Goal: Find specific page/section: Find specific page/section

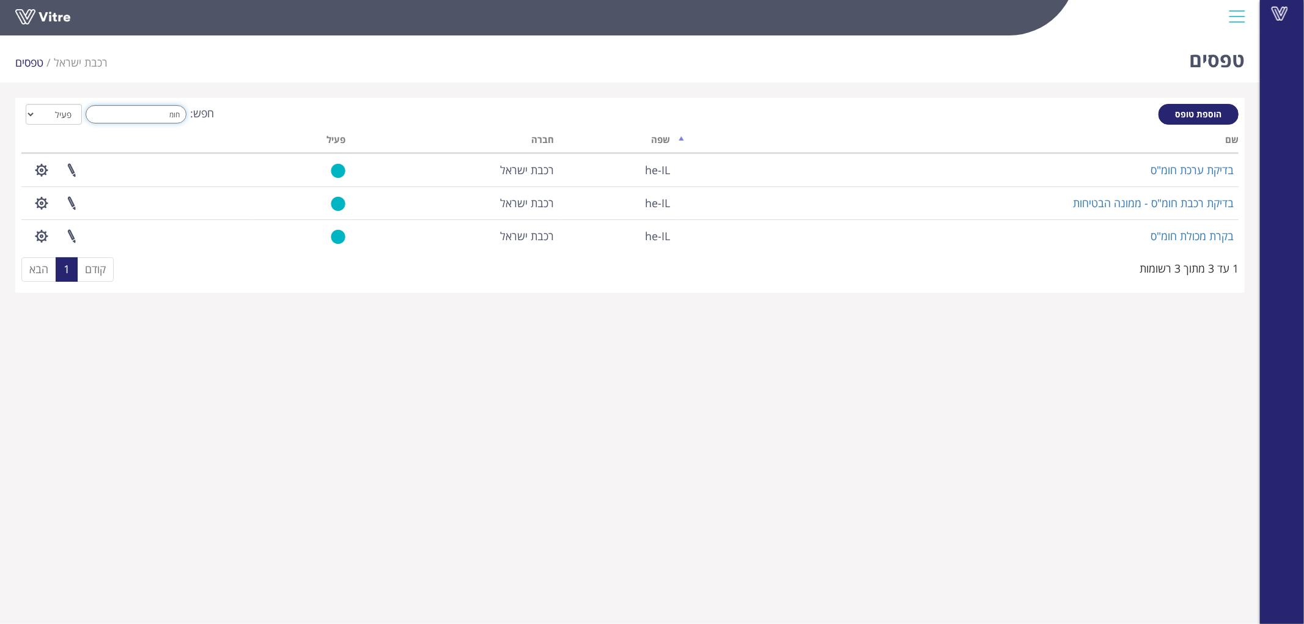
drag, startPoint x: 138, startPoint y: 113, endPoint x: 320, endPoint y: 101, distance: 182.0
click at [319, 101] on div "הוספת טופס חפש: חומ הכל פעיל לא פעיל מעבד... שם שפה חברה פעיל בדיקת ערכת חומ"ס …" at bounding box center [630, 195] width 1230 height 195
type input "דרי"
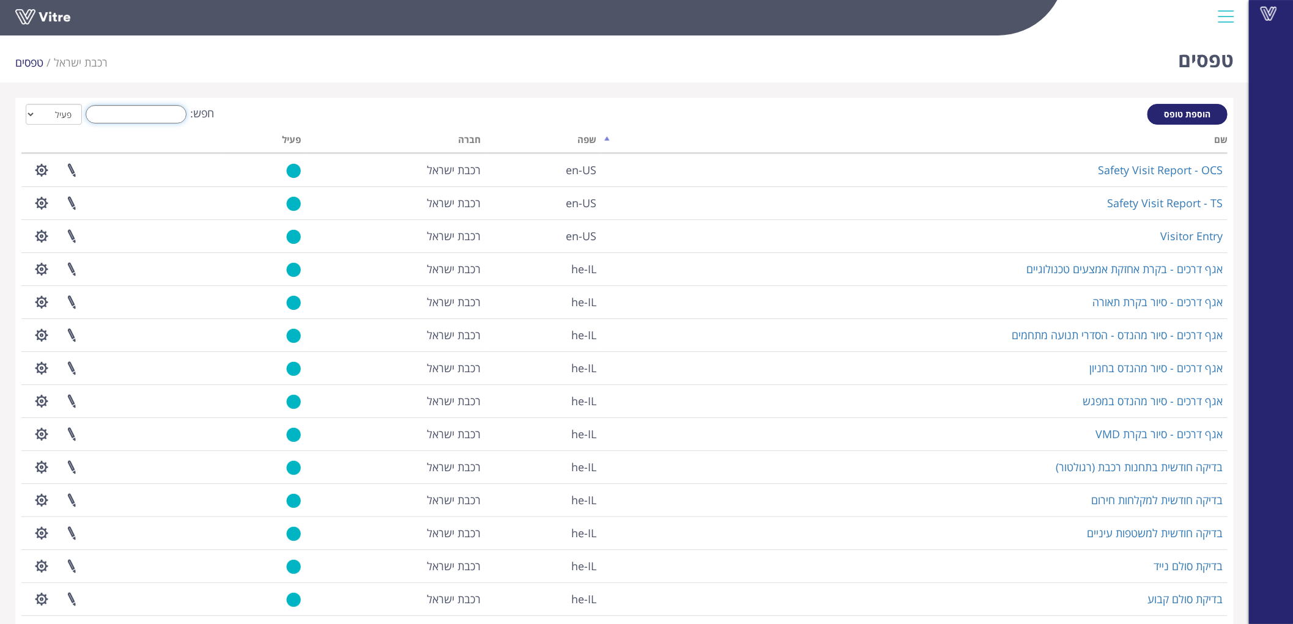
click at [161, 112] on input "חפש:" at bounding box center [136, 114] width 101 height 18
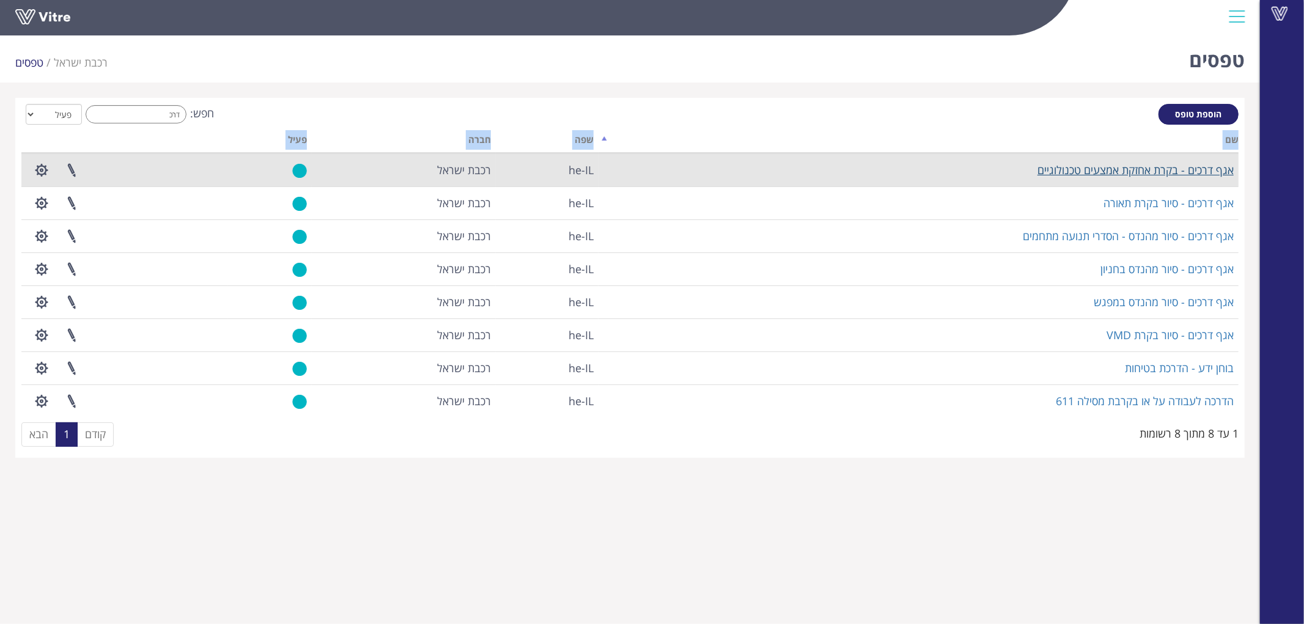
drag, startPoint x: 1239, startPoint y: 172, endPoint x: 1233, endPoint y: 173, distance: 6.2
click at [1233, 173] on div "הוספת טופס חפש: דרכ הכל פעיל לא פעיל מעבד... שם שפה חברה פעיל אגף דרכים - בקרת …" at bounding box center [630, 278] width 1230 height 360
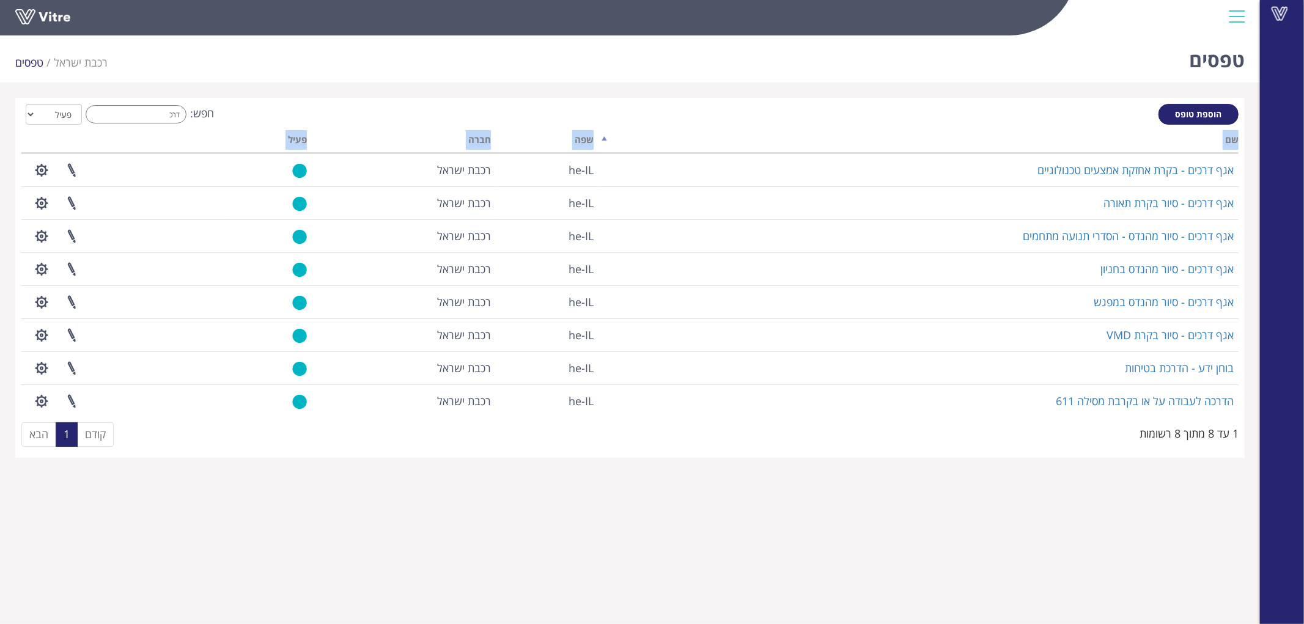
click at [1093, 130] on th "שם" at bounding box center [919, 141] width 640 height 23
click at [1044, 119] on div "חפש: דרכ הכל פעיל לא פעיל" at bounding box center [629, 115] width 1217 height 23
click at [155, 115] on input "דרכ" at bounding box center [136, 114] width 101 height 18
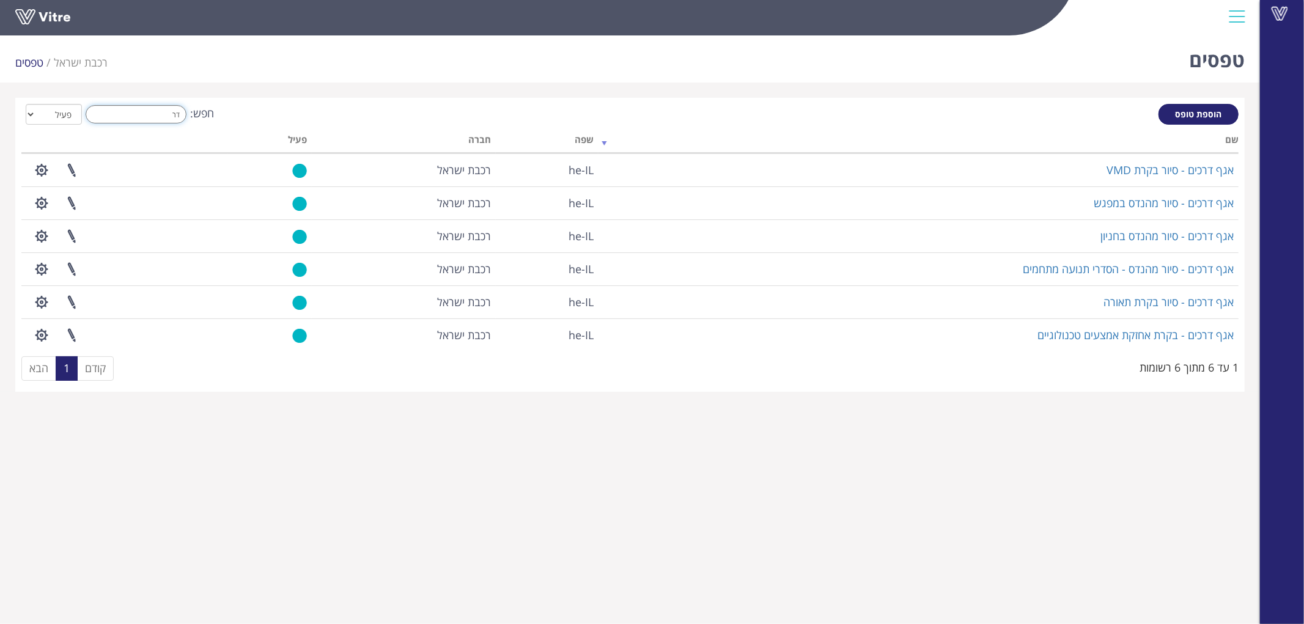
type input "ד"
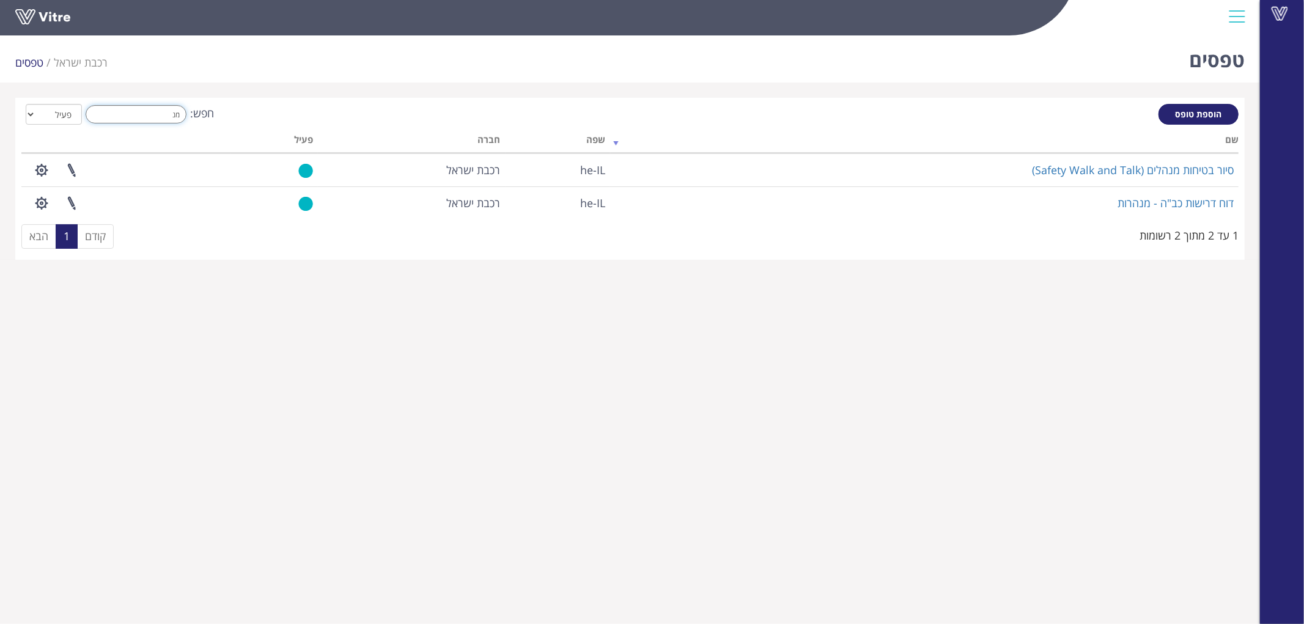
type input "מ"
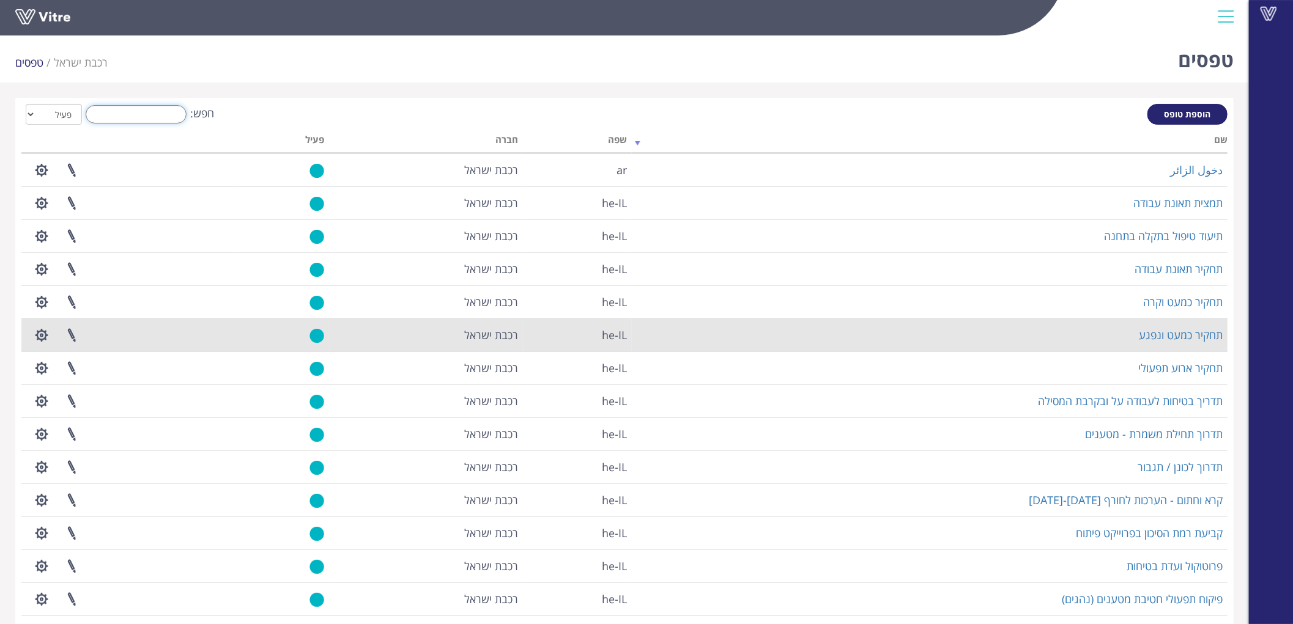
scroll to position [68, 0]
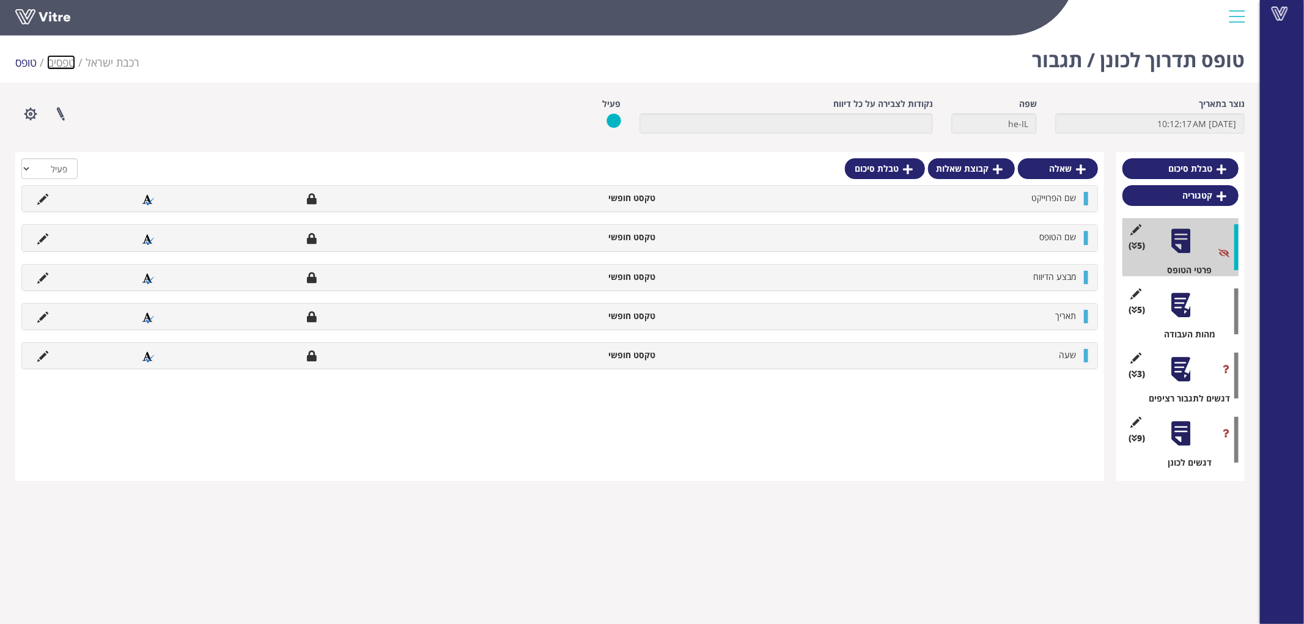
click at [67, 59] on link "טפסים" at bounding box center [61, 62] width 28 height 15
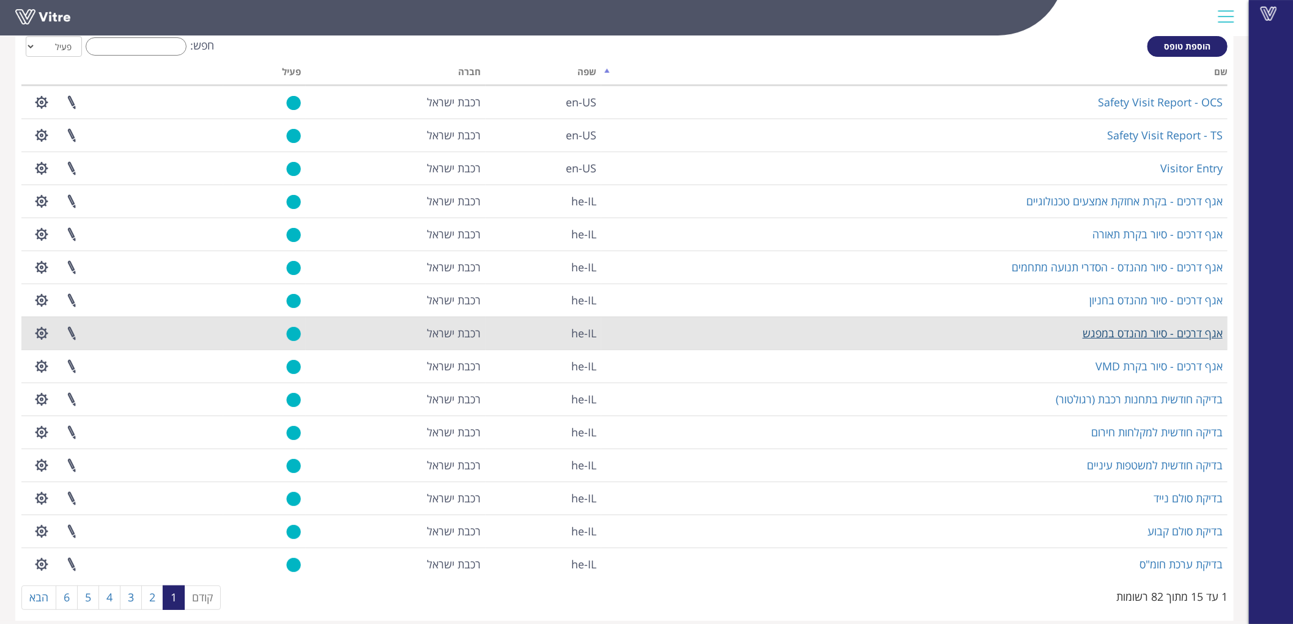
scroll to position [81, 0]
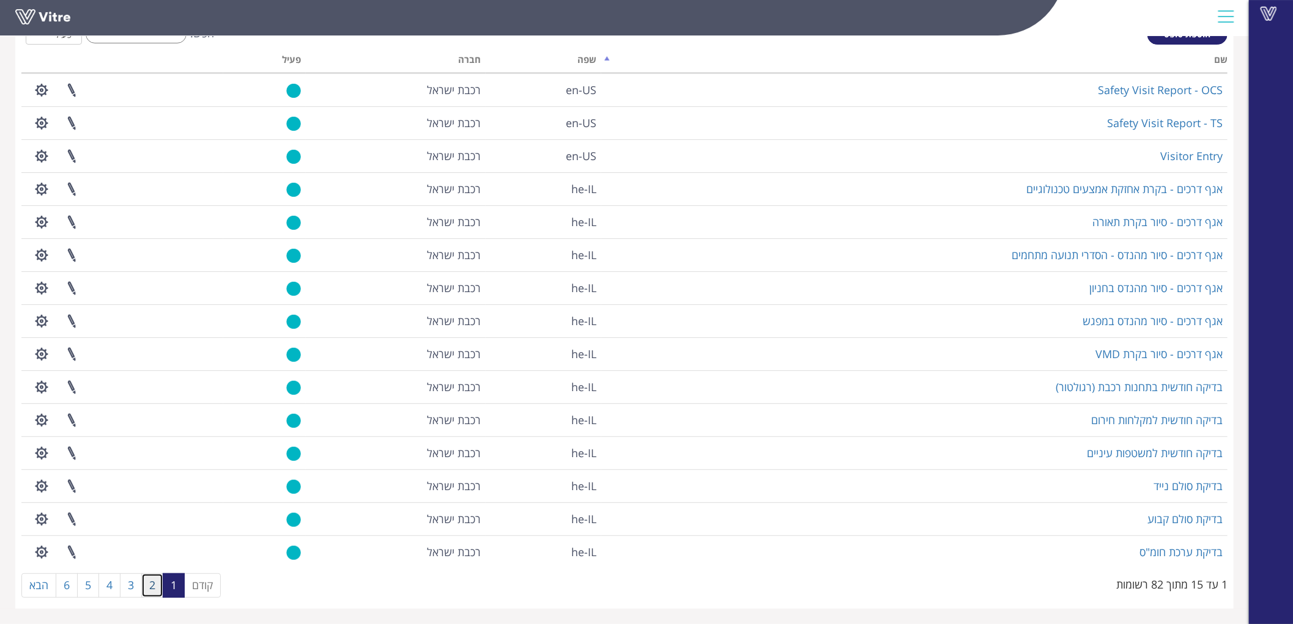
click at [144, 583] on link "2" at bounding box center [152, 586] width 22 height 24
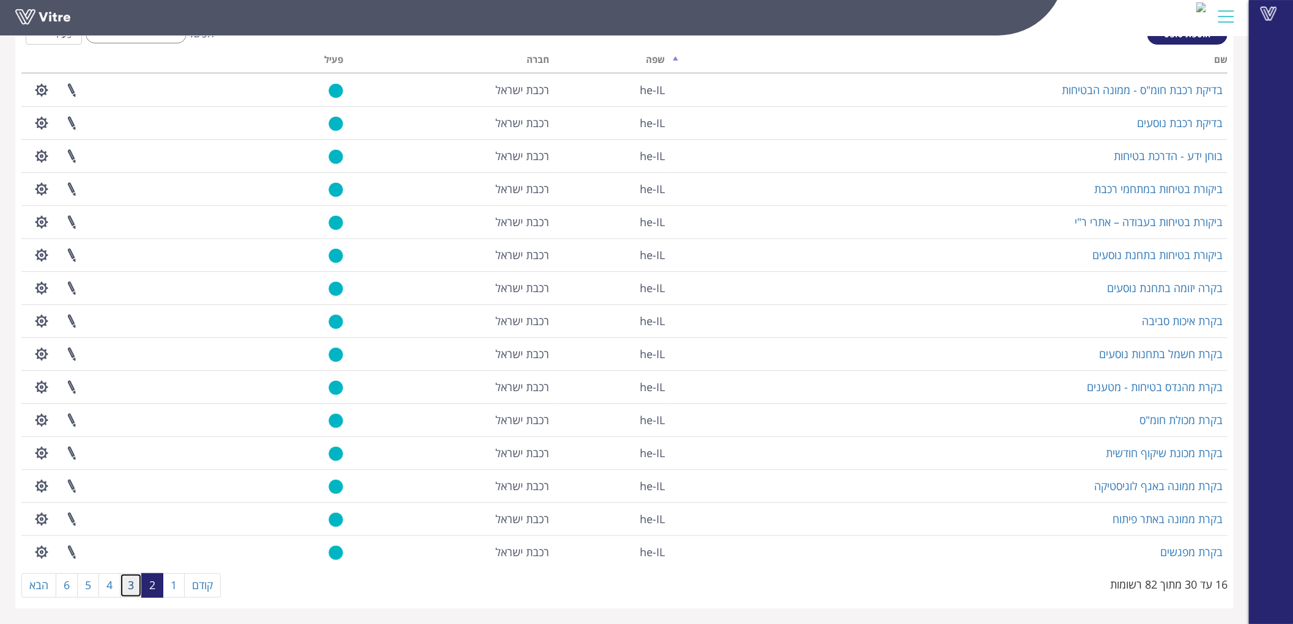
click at [136, 590] on link "3" at bounding box center [131, 586] width 22 height 24
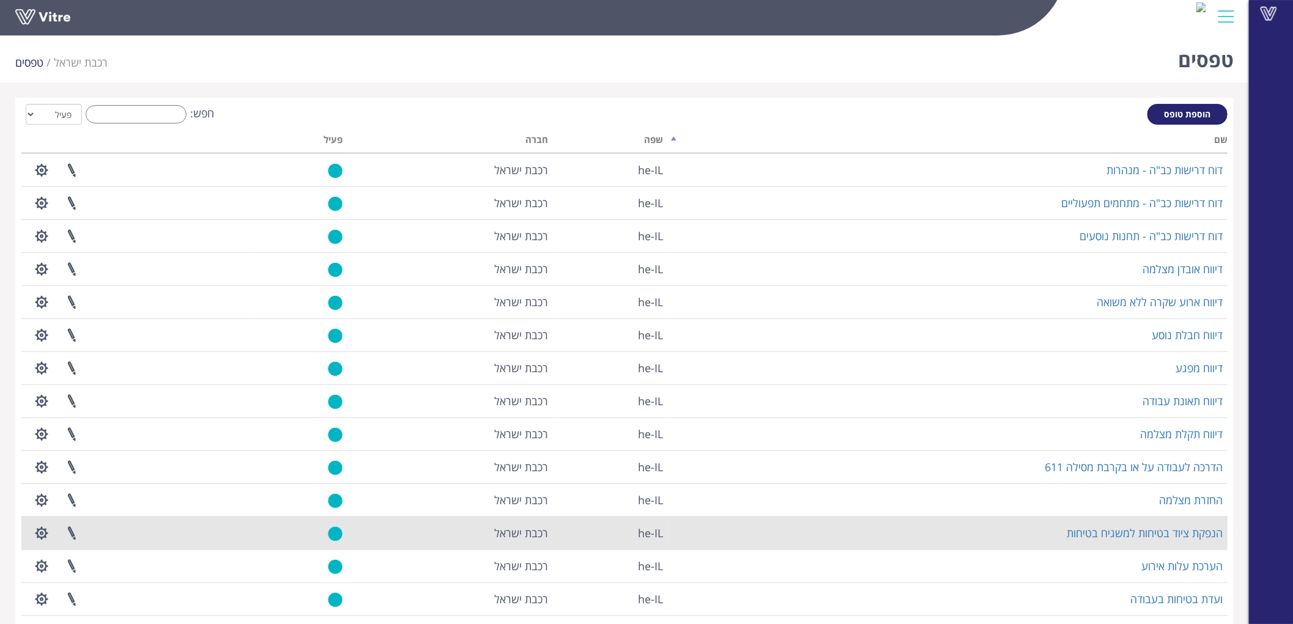
scroll to position [68, 0]
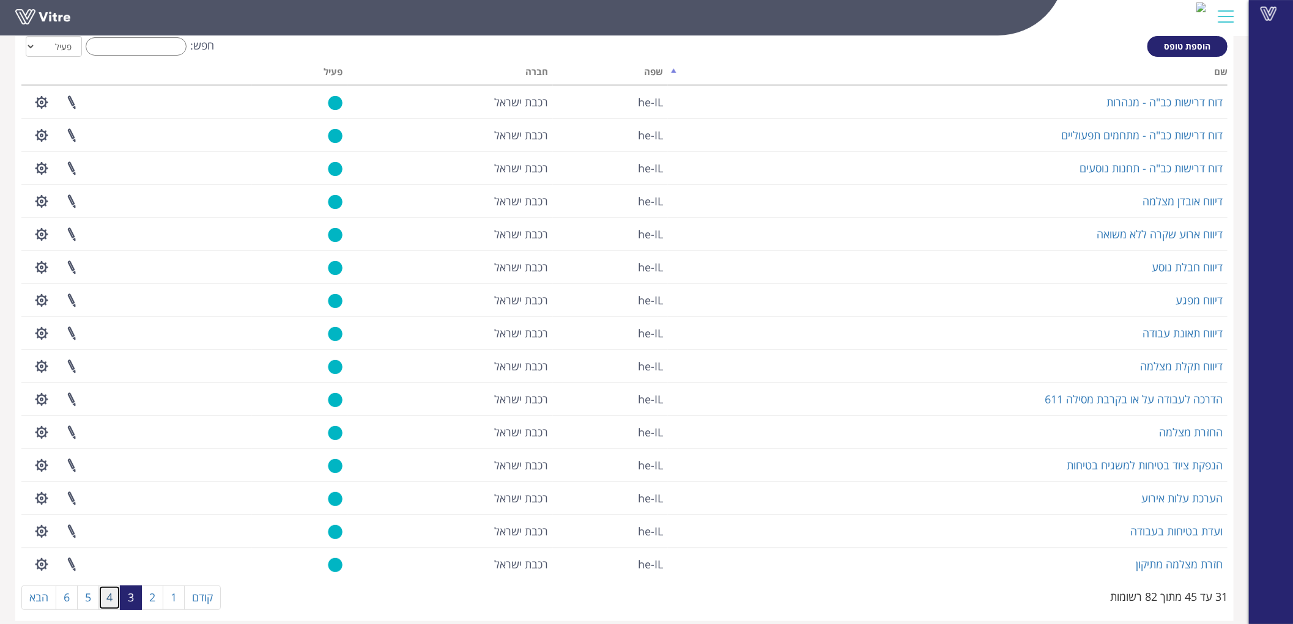
click at [109, 596] on link "4" at bounding box center [109, 598] width 22 height 24
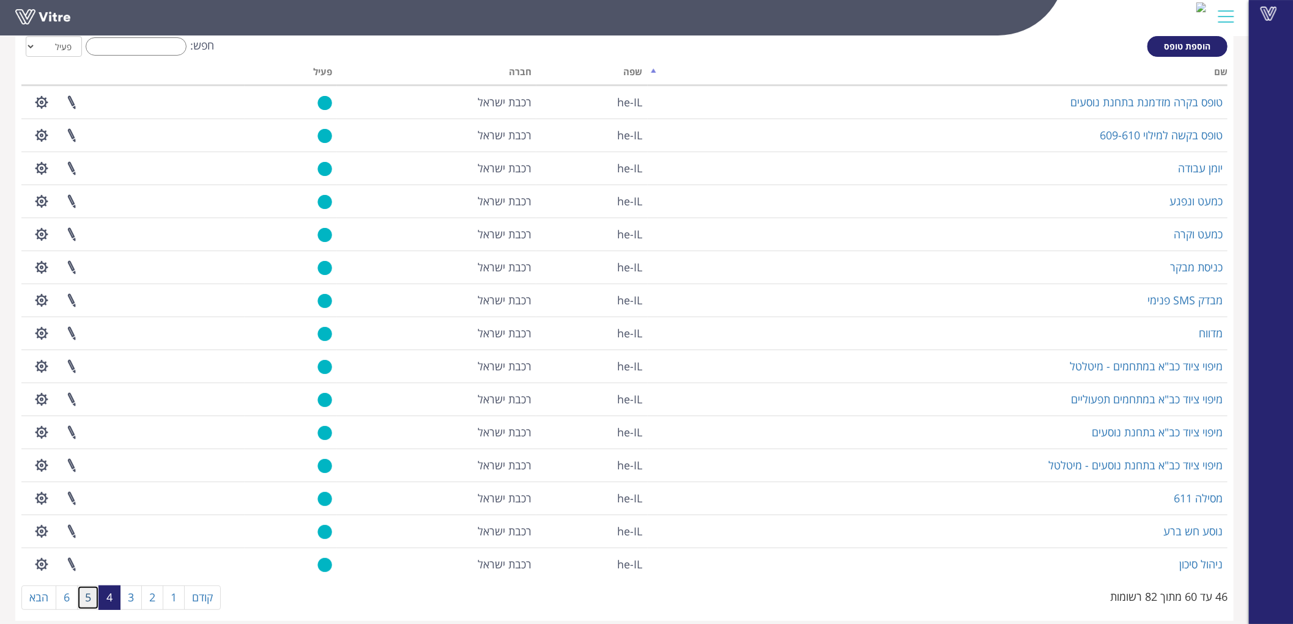
click at [84, 600] on link "5" at bounding box center [88, 598] width 22 height 24
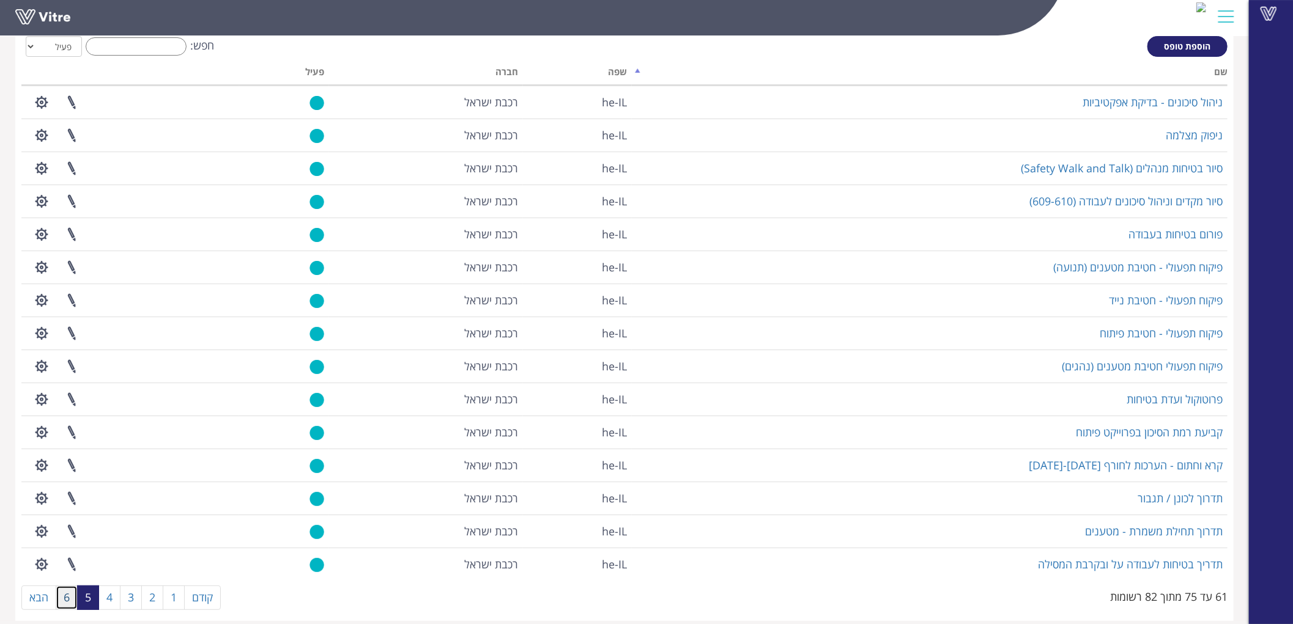
click at [59, 596] on link "6" at bounding box center [67, 598] width 22 height 24
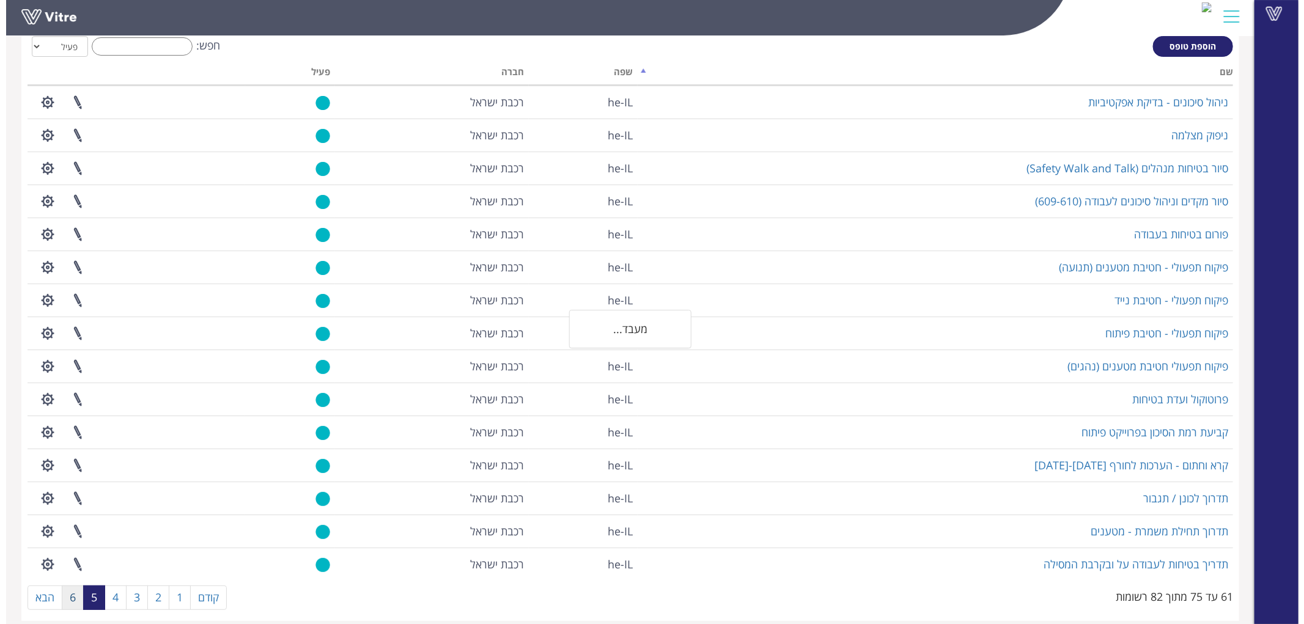
scroll to position [0, 0]
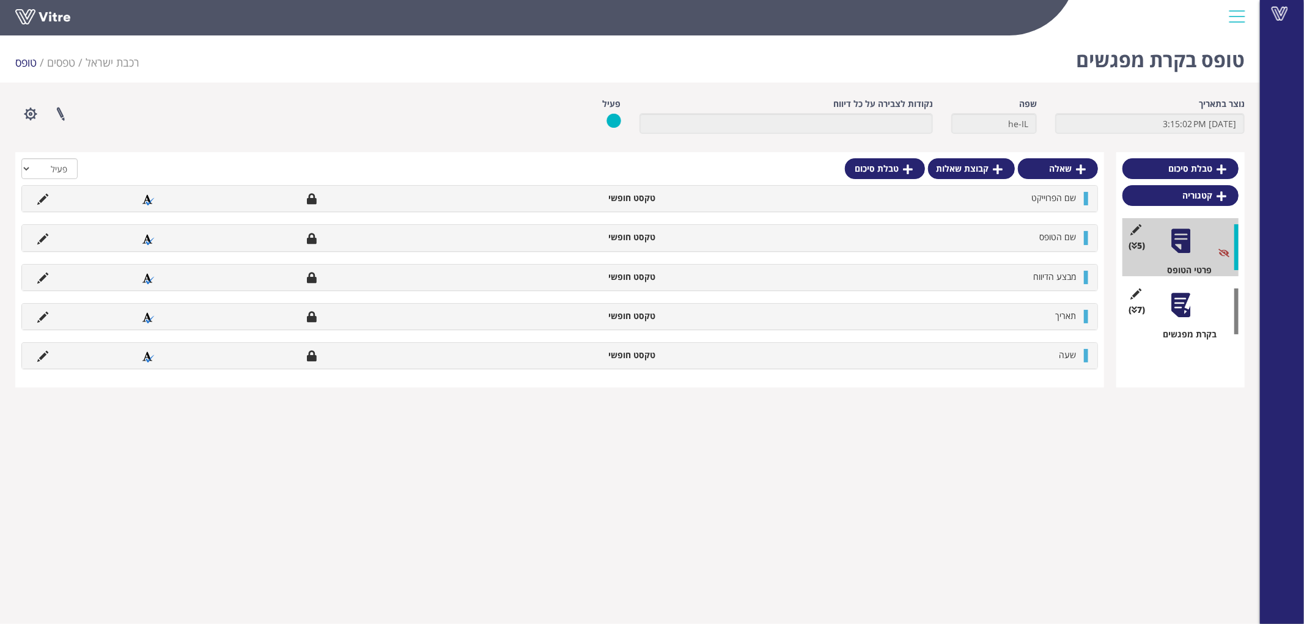
click at [1170, 300] on div at bounding box center [1181, 306] width 28 height 28
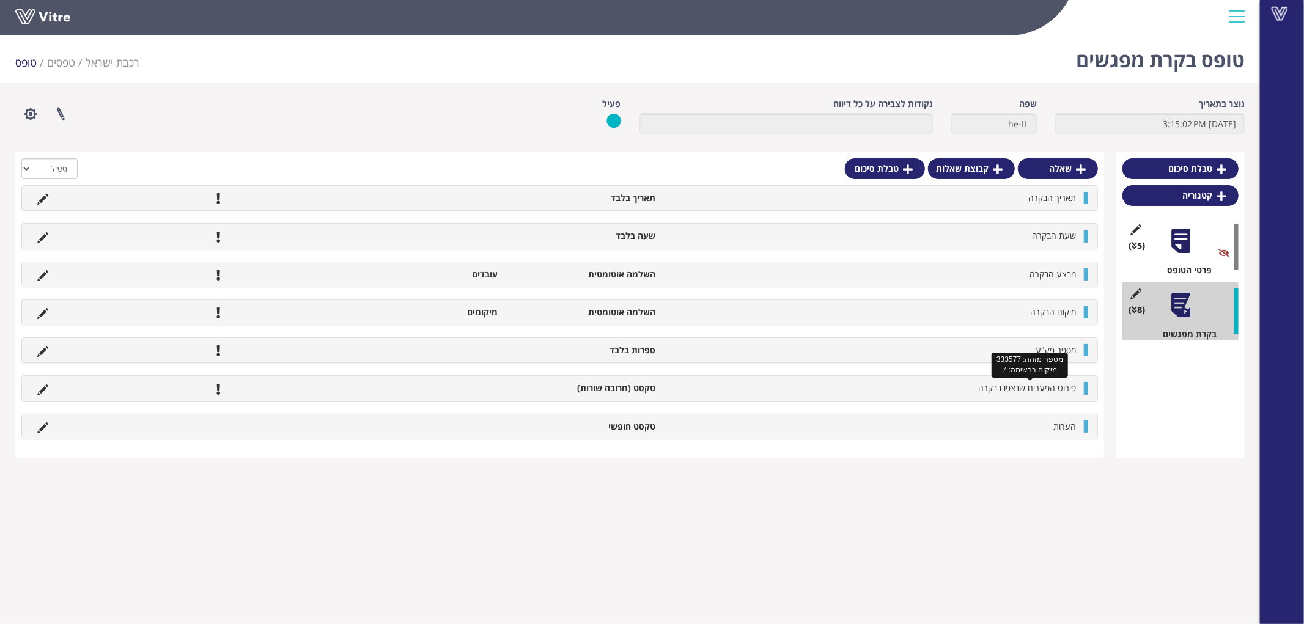
click at [1024, 388] on span "פירוט הפערים שנצפו בבקרה" at bounding box center [1027, 388] width 98 height 12
